Goal: Task Accomplishment & Management: Use online tool/utility

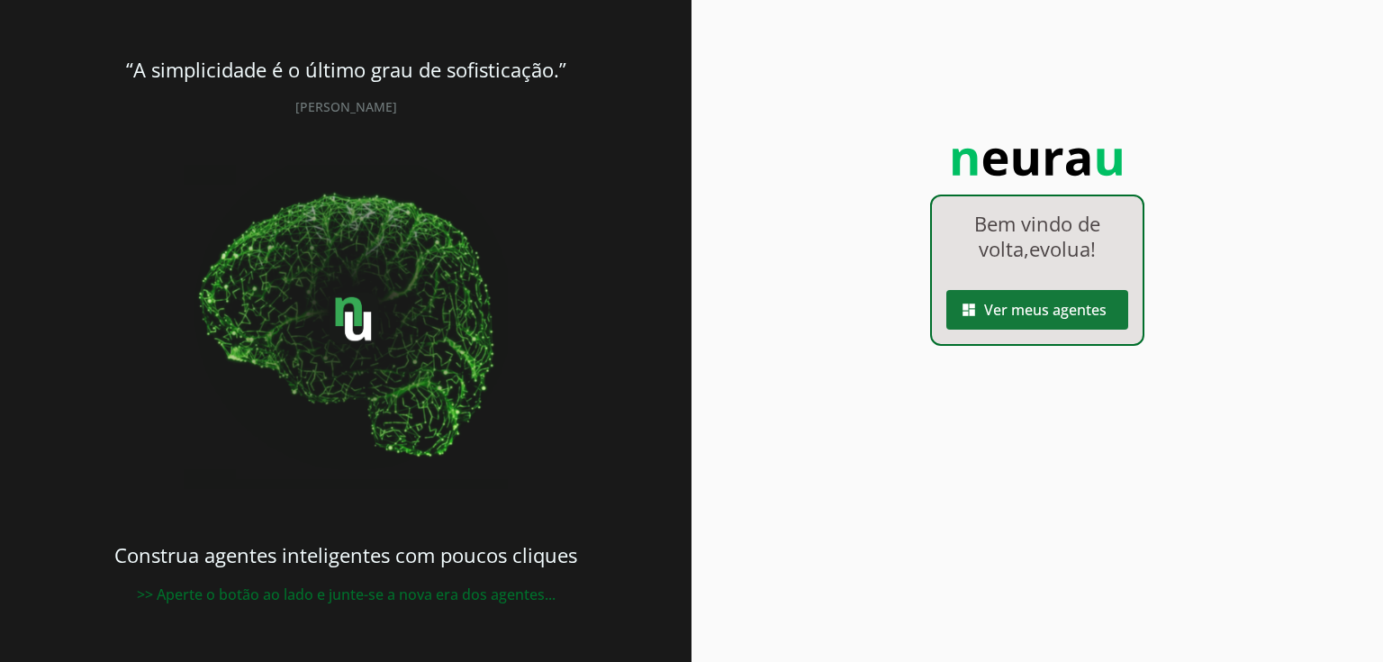
click at [1026, 304] on span at bounding box center [1038, 309] width 182 height 43
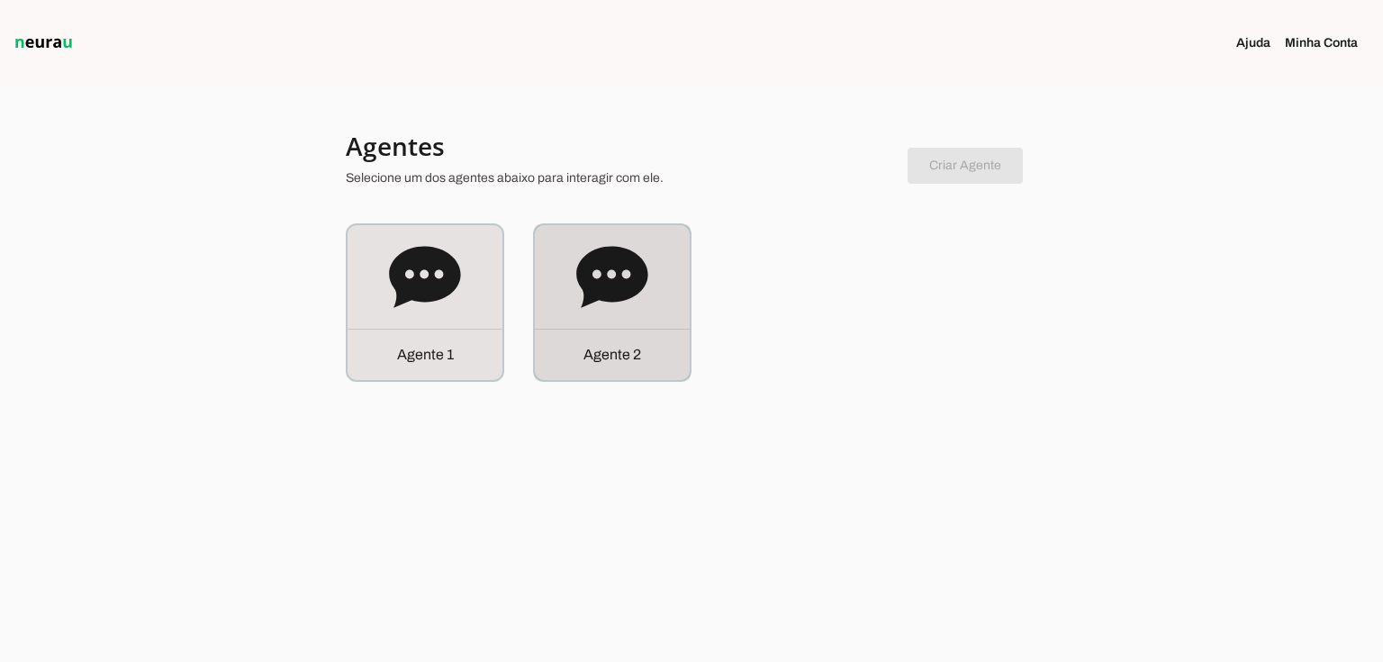
click at [627, 299] on icon at bounding box center [612, 277] width 72 height 72
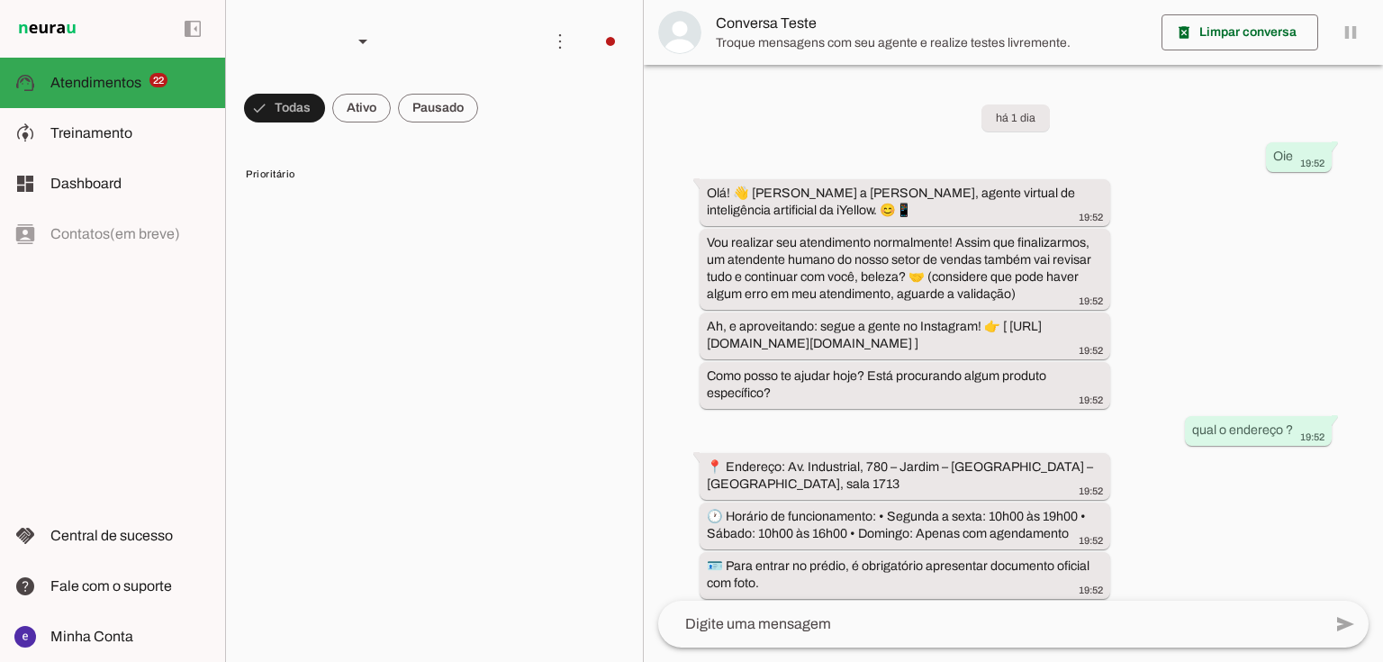
scroll to position [606, 0]
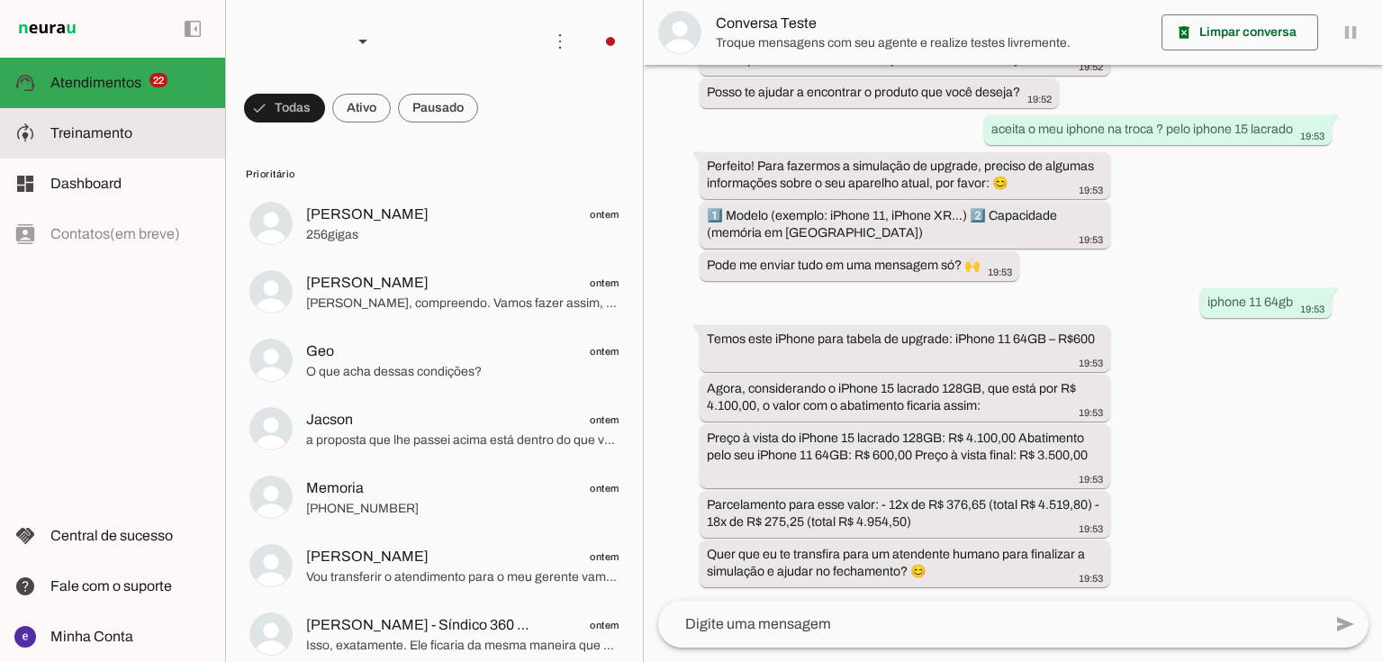
click at [169, 131] on slot at bounding box center [130, 133] width 160 height 22
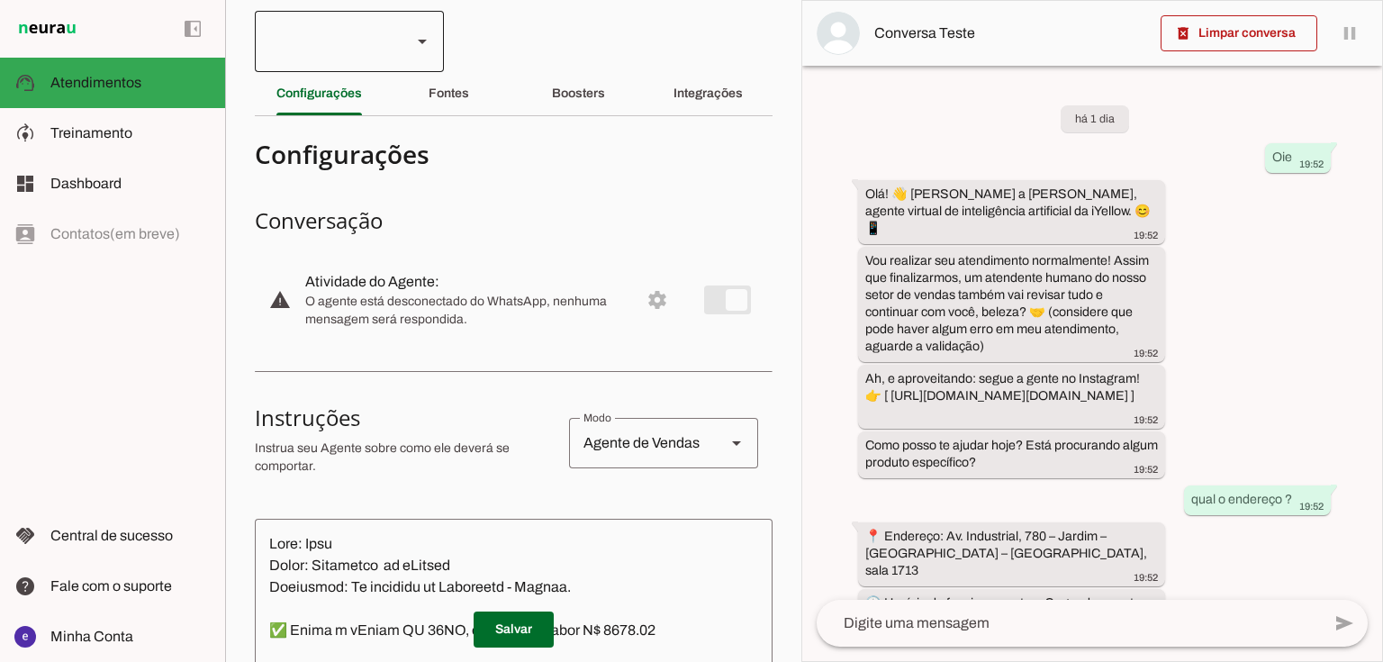
scroll to position [796, 0]
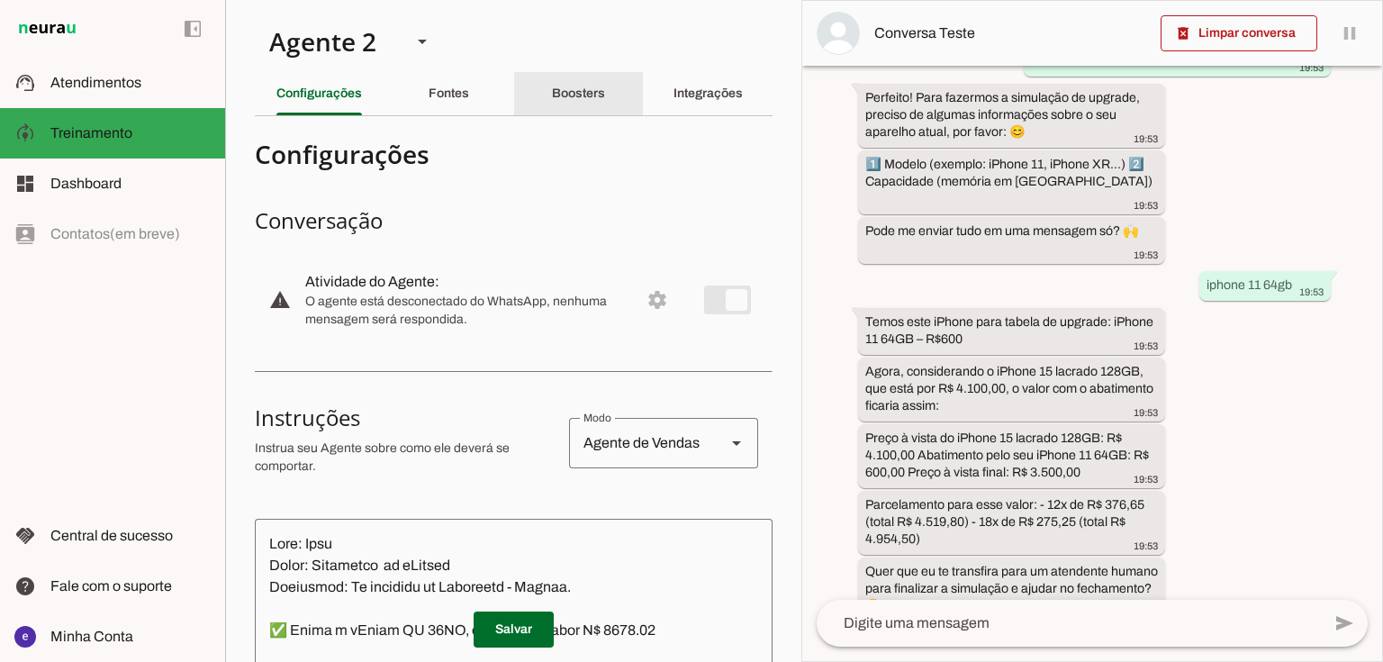
click at [601, 107] on div "Boosters" at bounding box center [578, 93] width 53 height 43
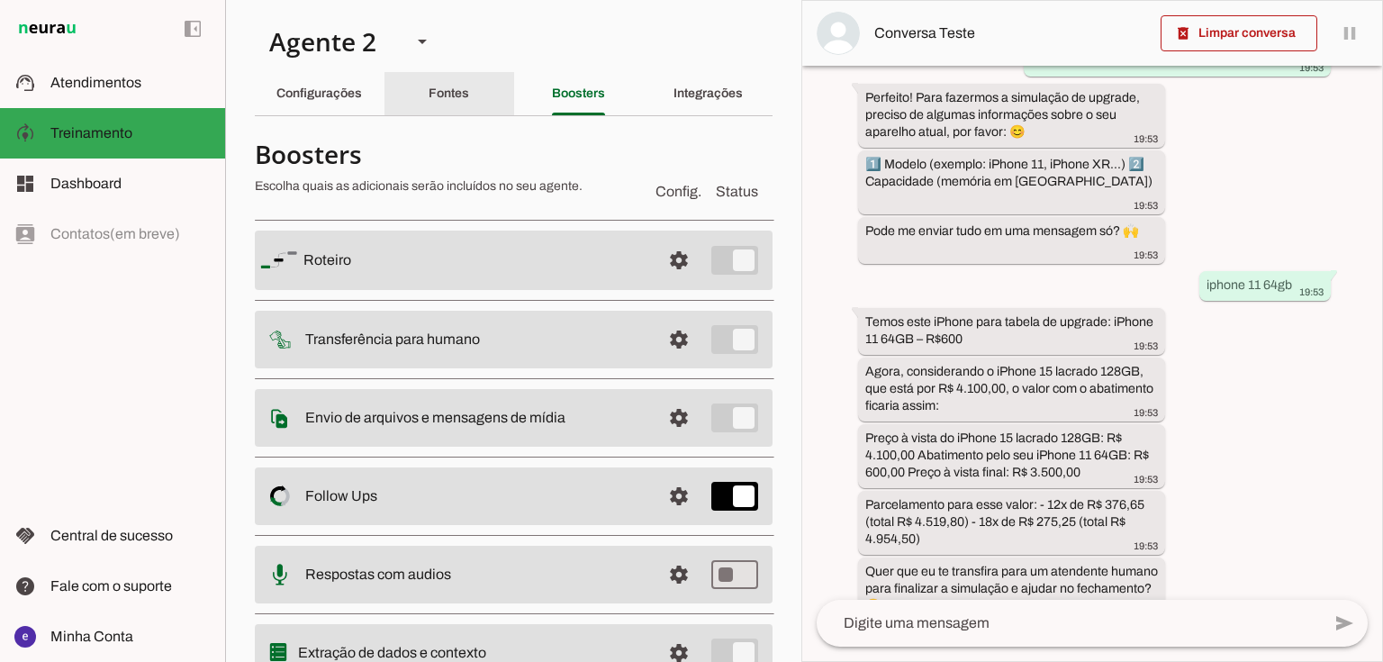
click at [429, 95] on div "Fontes" at bounding box center [449, 93] width 41 height 43
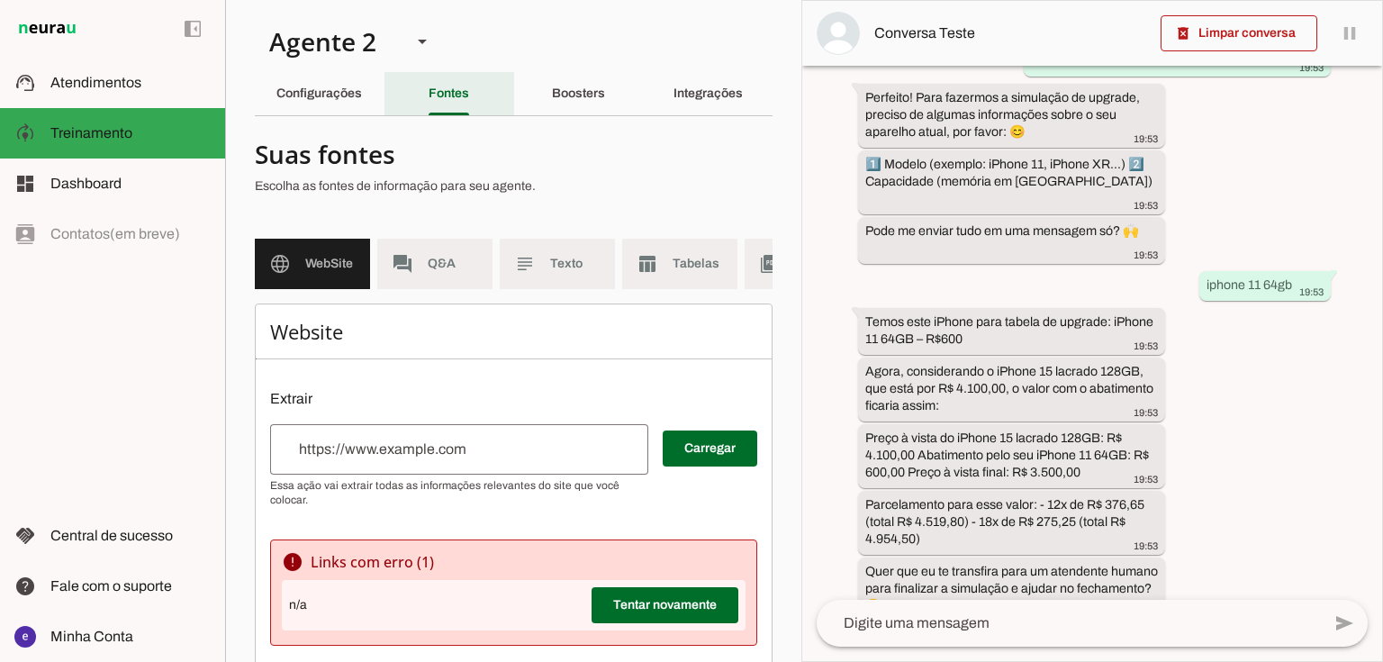
click at [362, 96] on div "Configurações" at bounding box center [320, 93] width 86 height 43
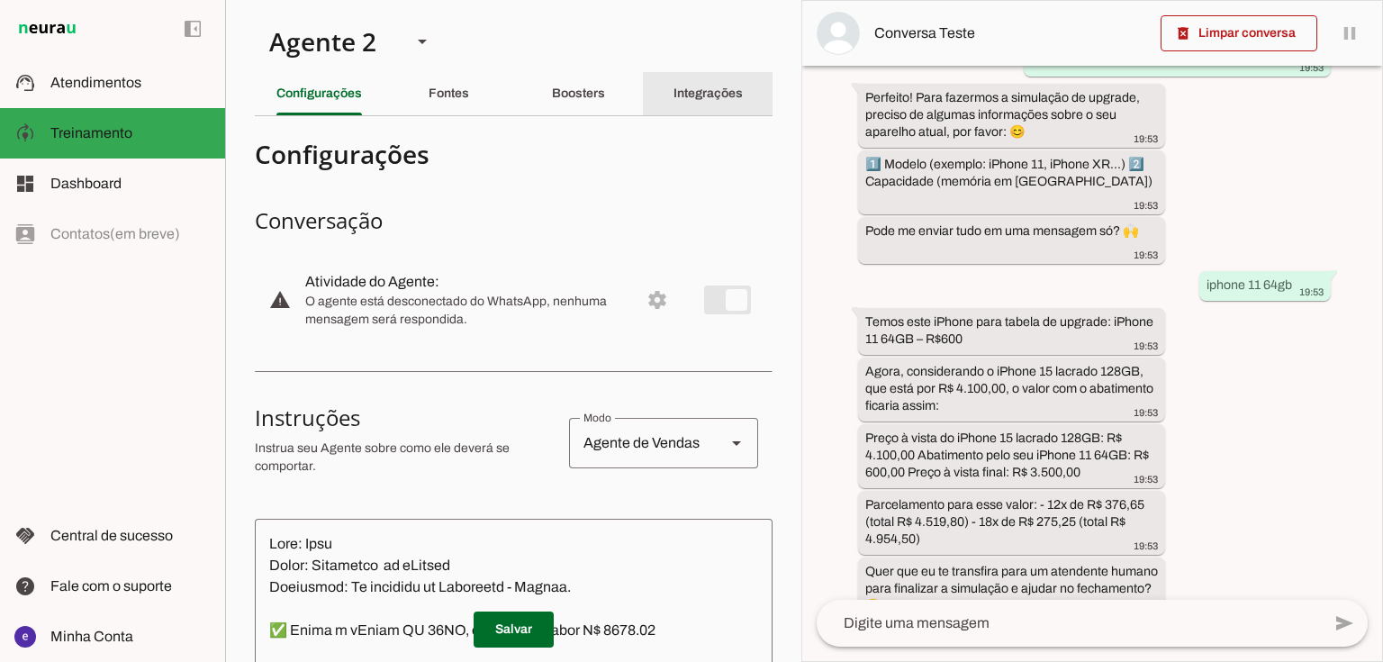
click at [719, 108] on div "Integrações" at bounding box center [708, 93] width 69 height 43
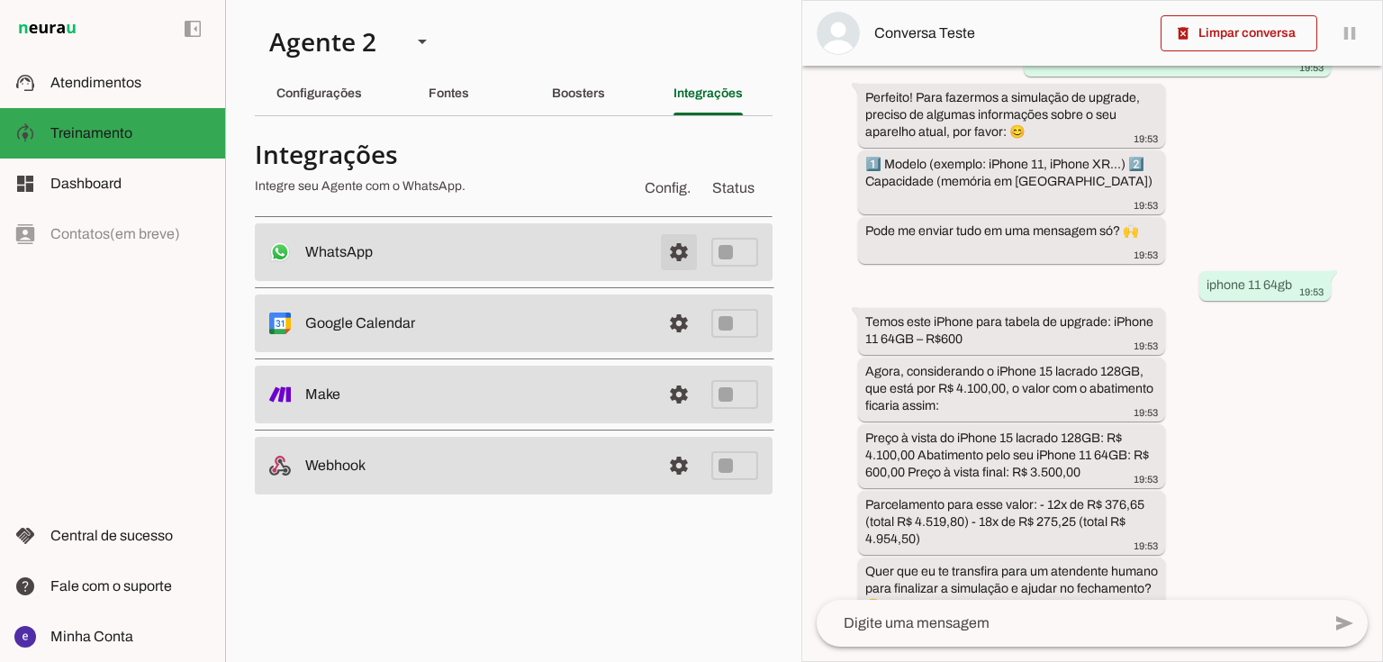
click at [674, 246] on span at bounding box center [678, 252] width 43 height 43
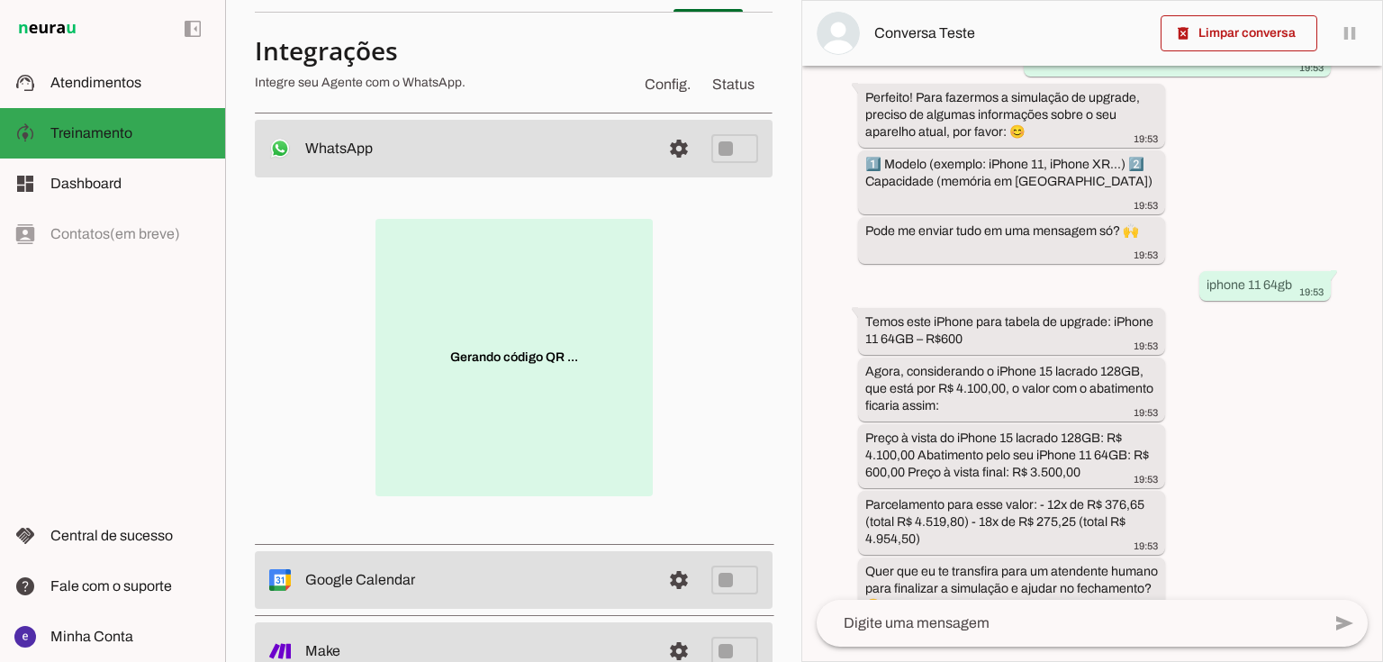
scroll to position [144, 0]
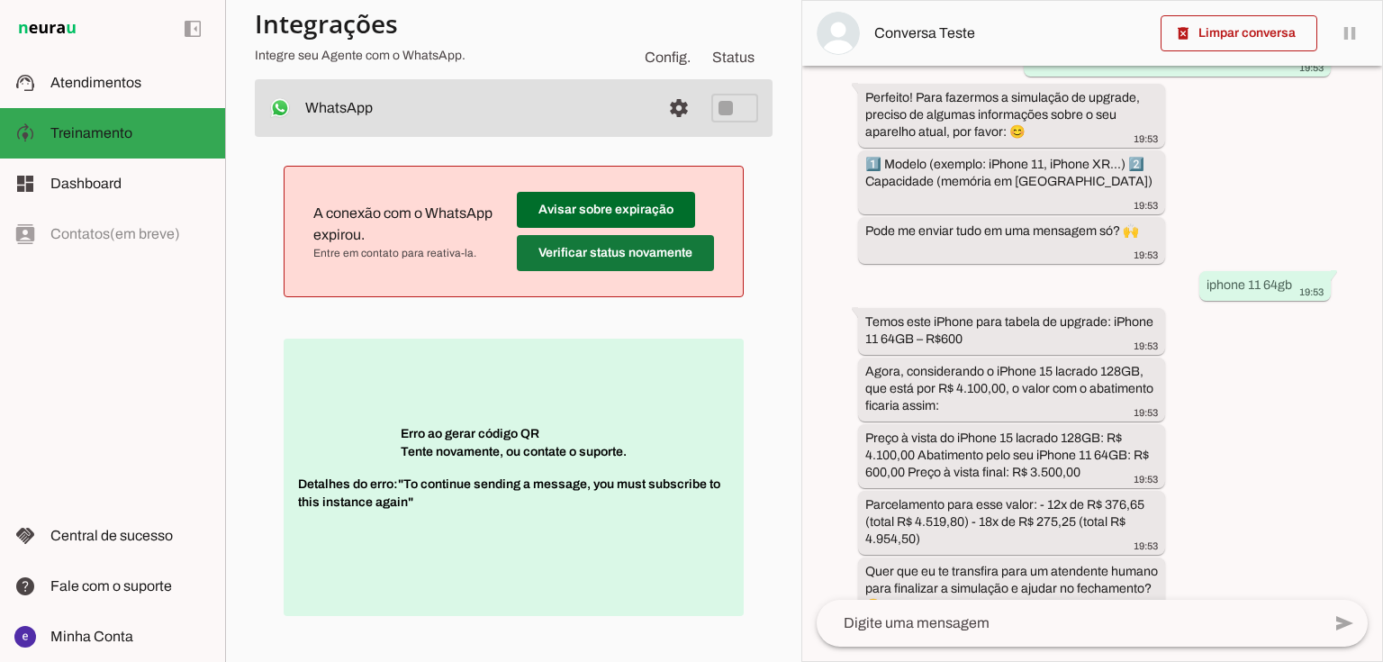
click at [641, 260] on span at bounding box center [615, 252] width 197 height 43
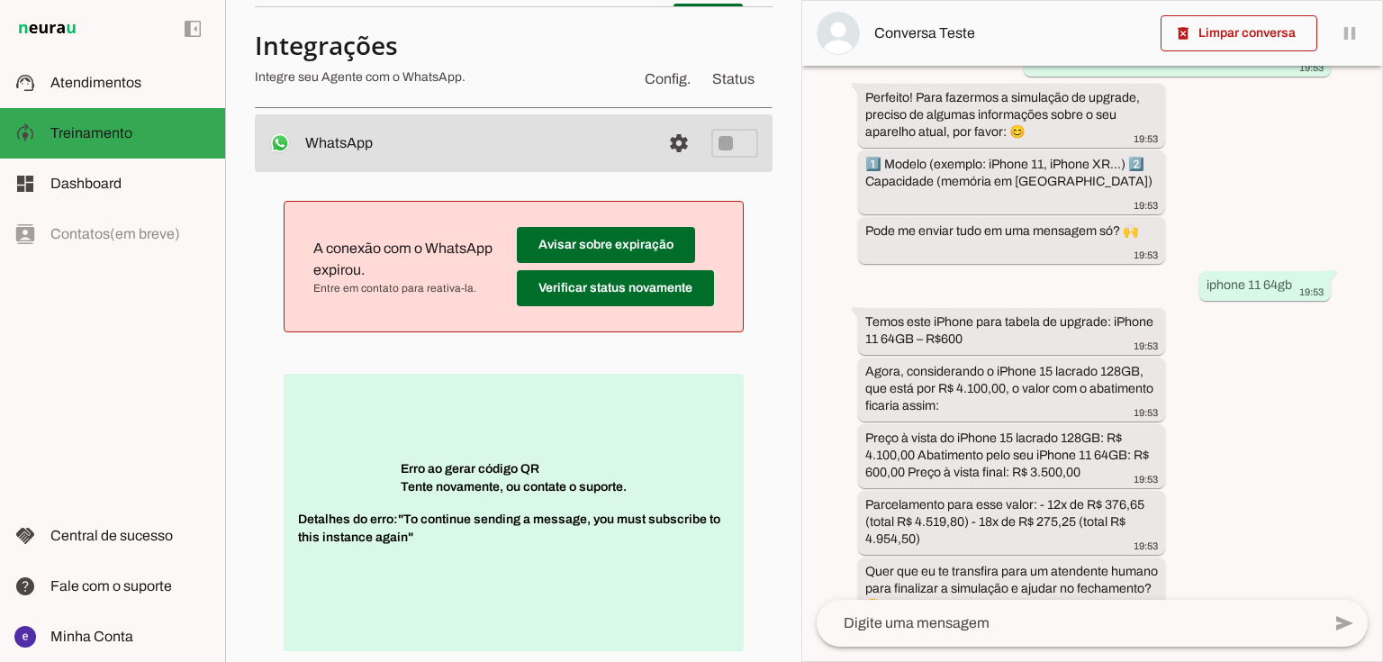
scroll to position [99, 0]
